Goal: Task Accomplishment & Management: Use online tool/utility

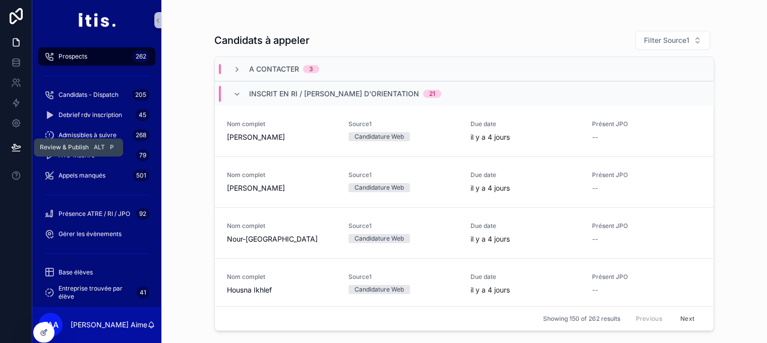
click at [17, 149] on icon at bounding box center [16, 147] width 10 height 10
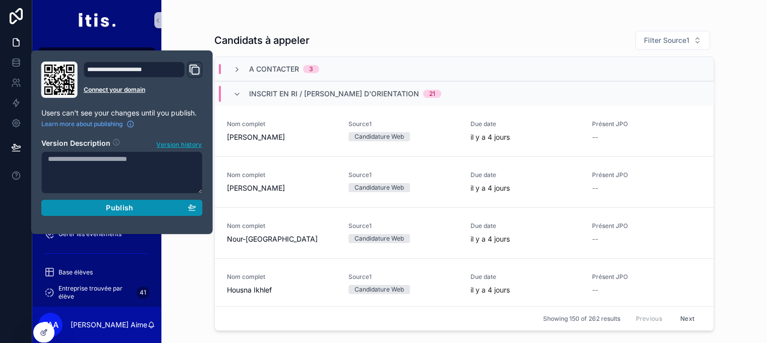
click at [86, 210] on div "Publish" at bounding box center [122, 207] width 148 height 9
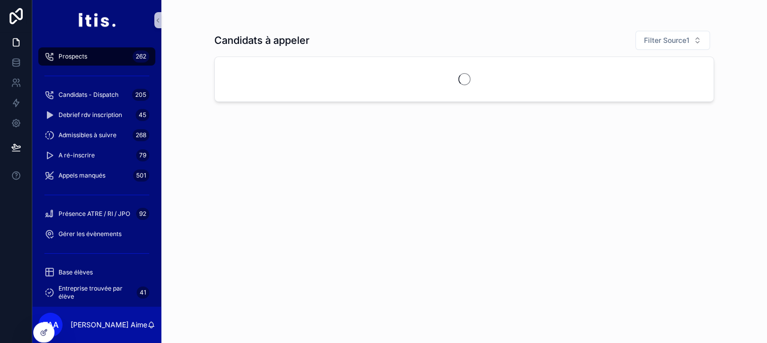
click at [191, 17] on div "Candidats à appeler Filter Source1" at bounding box center [464, 171] width 606 height 343
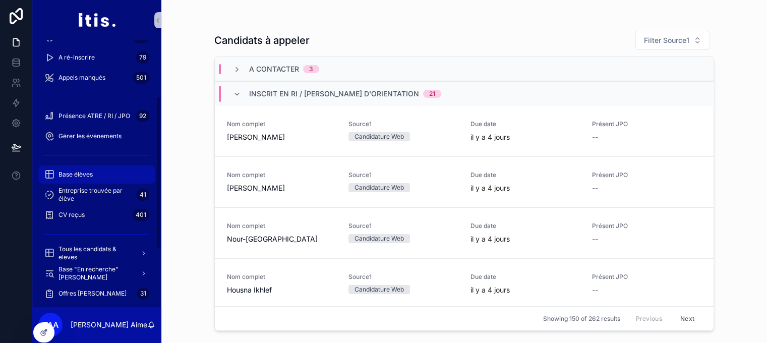
scroll to position [99, 0]
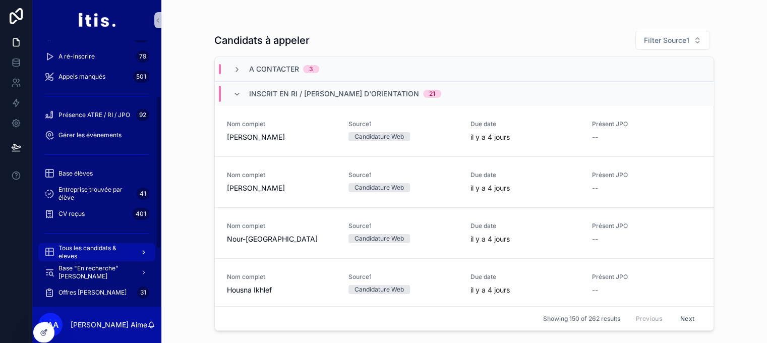
click at [117, 250] on span "Tous les candidats & eleves" at bounding box center [95, 252] width 74 height 16
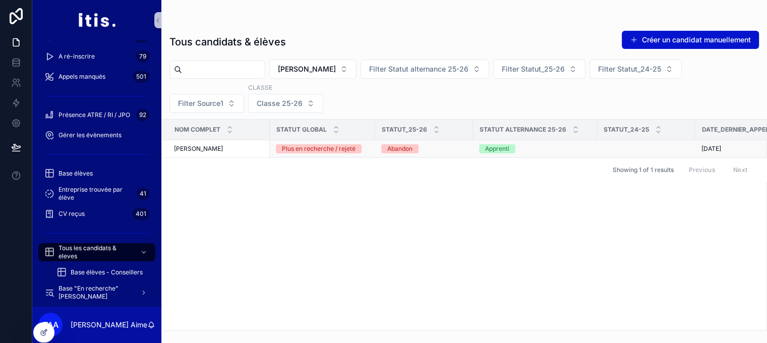
click at [241, 147] on div "[PERSON_NAME] [PERSON_NAME]" at bounding box center [219, 149] width 90 height 8
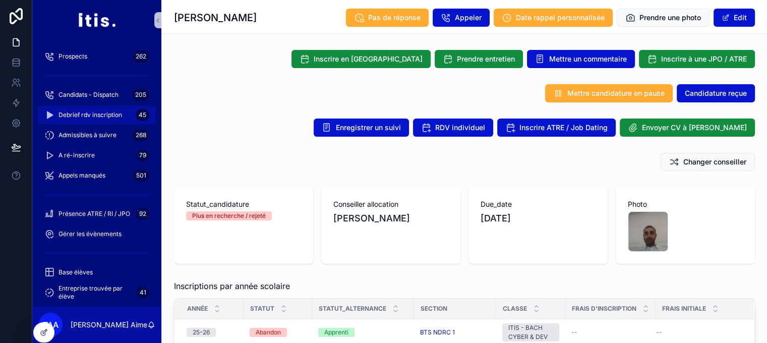
click at [114, 112] on span "Debrief rdv inscription" at bounding box center [90, 115] width 64 height 8
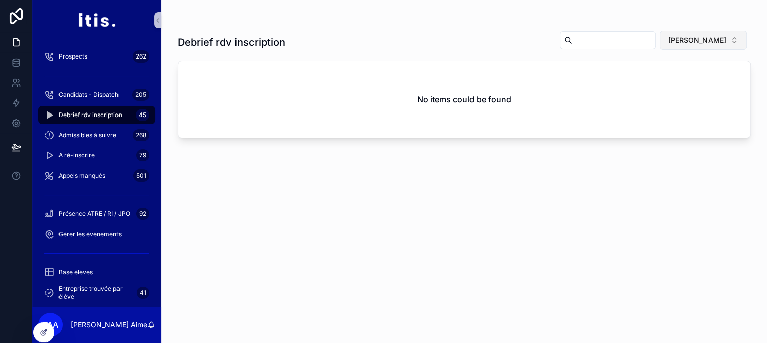
click at [692, 37] on span "[PERSON_NAME]" at bounding box center [697, 40] width 58 height 10
click at [664, 84] on div "None" at bounding box center [703, 81] width 121 height 16
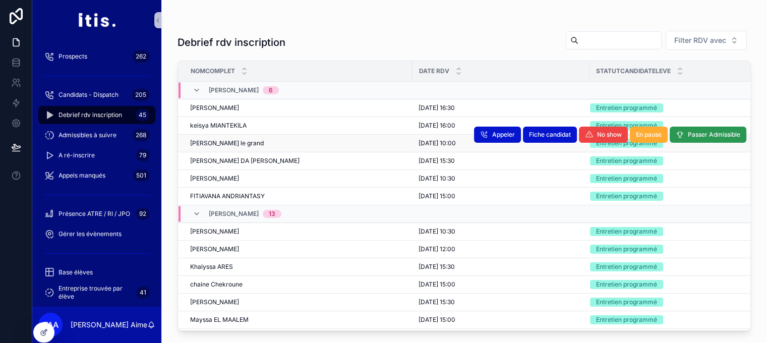
click at [700, 129] on button "Passer Admissible" at bounding box center [708, 135] width 77 height 16
